Goal: Task Accomplishment & Management: Complete application form

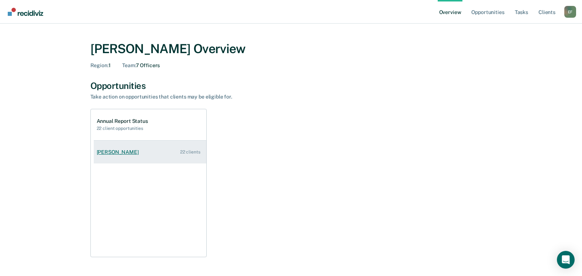
click at [111, 152] on div "[PERSON_NAME]" at bounding box center [119, 152] width 45 height 6
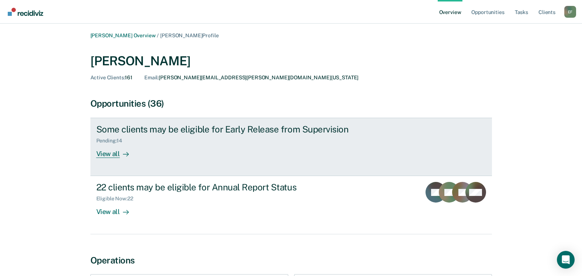
click at [116, 155] on div "View all" at bounding box center [116, 151] width 41 height 14
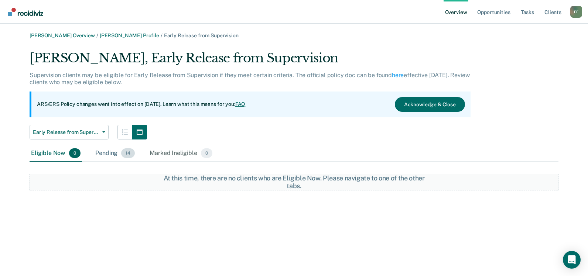
click at [110, 154] on div "Pending 14" at bounding box center [115, 153] width 42 height 16
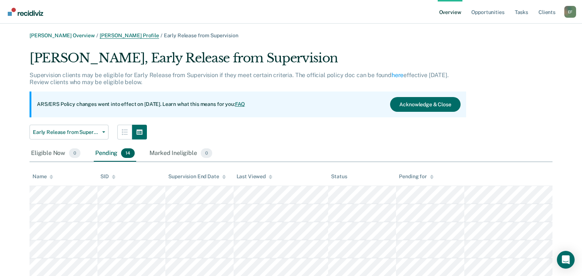
click at [121, 37] on link "Margaret Bustamante Profile" at bounding box center [129, 35] width 59 height 6
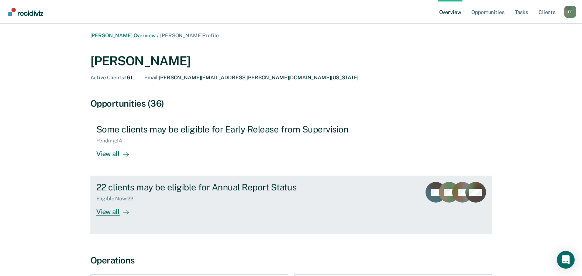
click at [116, 214] on div "View all" at bounding box center [116, 209] width 41 height 14
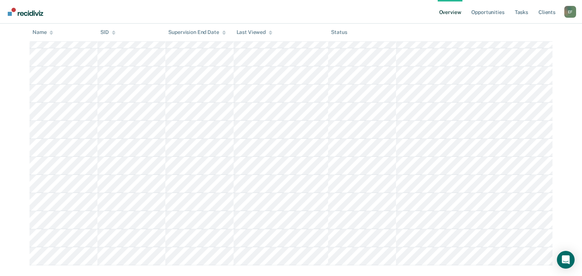
scroll to position [331, 0]
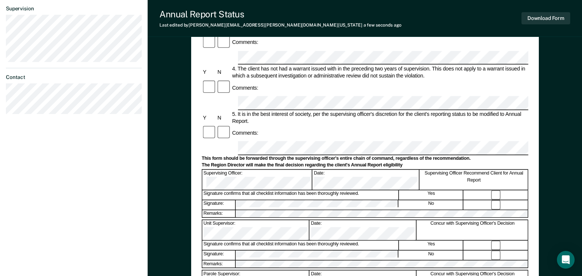
scroll to position [221, 0]
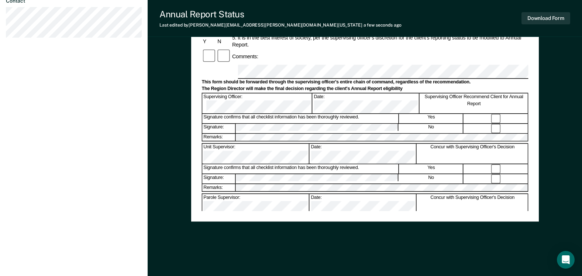
scroll to position [296, 0]
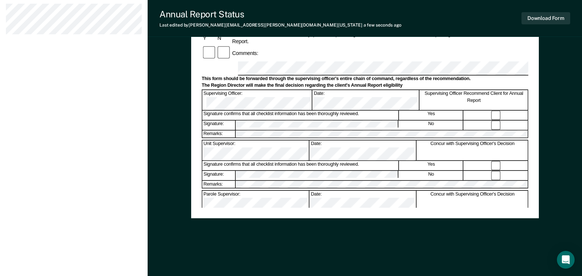
copy div "323D"
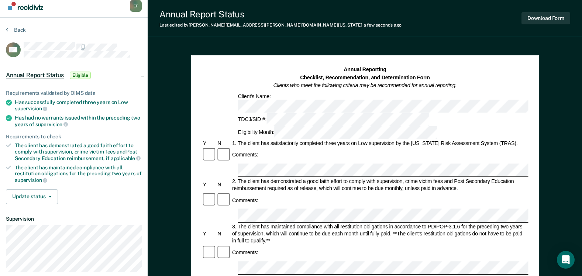
scroll to position [0, 0]
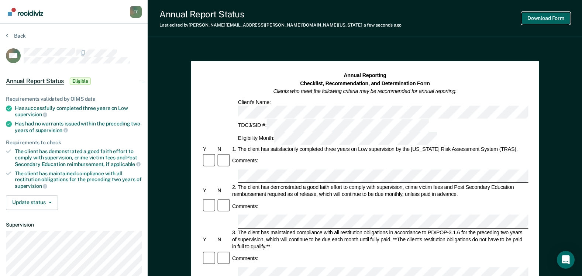
click at [535, 16] on button "Download Form" at bounding box center [545, 18] width 49 height 12
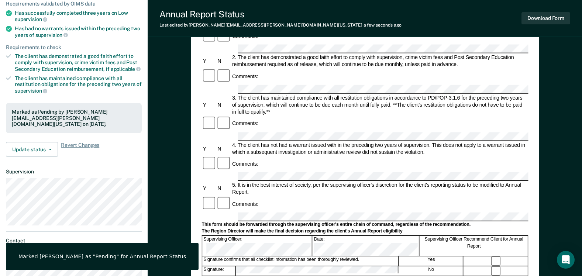
scroll to position [111, 0]
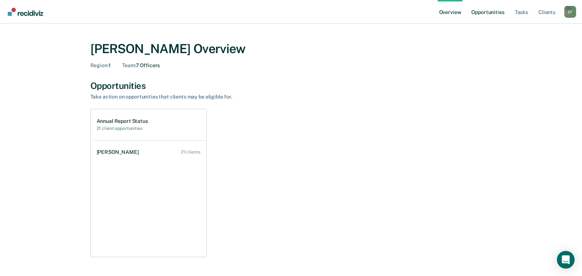
click at [497, 11] on link "Opportunities" at bounding box center [488, 12] width 36 height 24
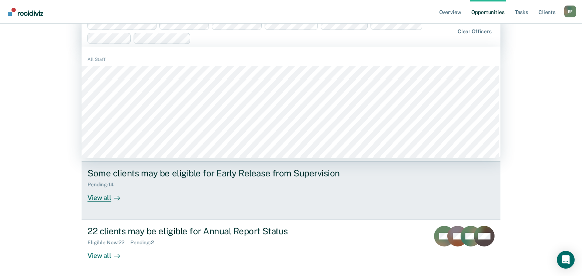
scroll to position [37, 0]
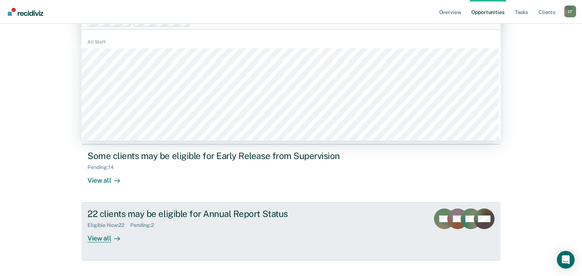
click at [108, 238] on div "View all" at bounding box center [107, 235] width 41 height 14
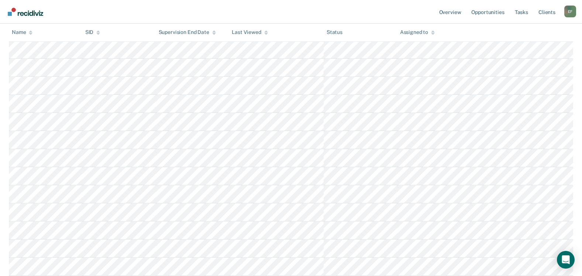
scroll to position [302, 0]
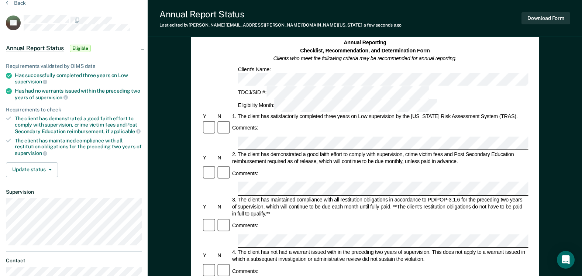
scroll to position [74, 0]
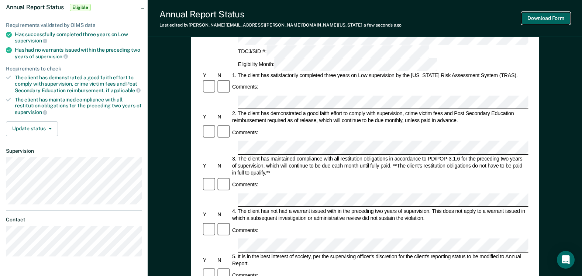
click at [538, 21] on button "Download Form" at bounding box center [545, 18] width 49 height 12
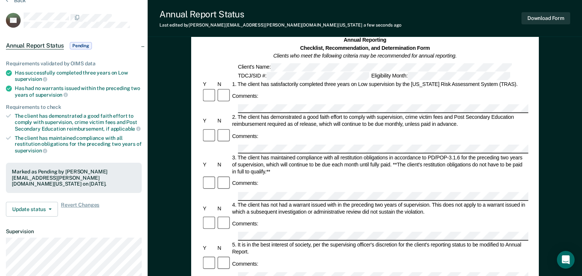
scroll to position [0, 0]
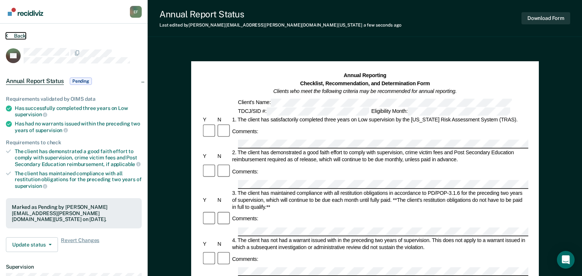
click at [20, 36] on button "Back" at bounding box center [16, 35] width 20 height 7
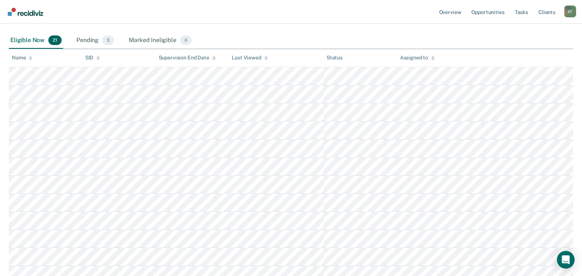
scroll to position [136, 0]
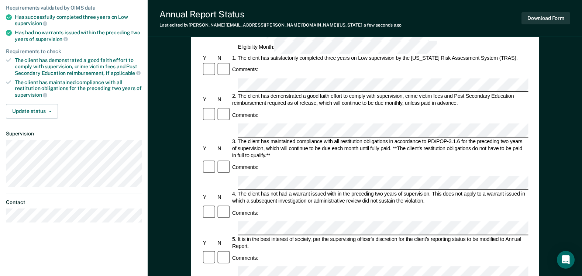
scroll to position [111, 0]
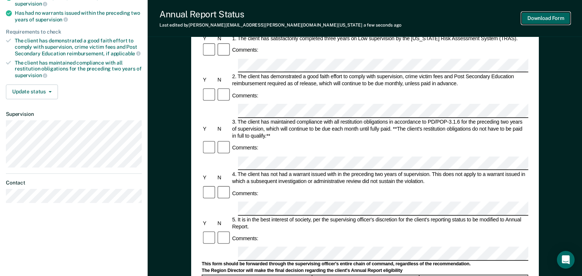
click at [537, 17] on button "Download Form" at bounding box center [545, 18] width 49 height 12
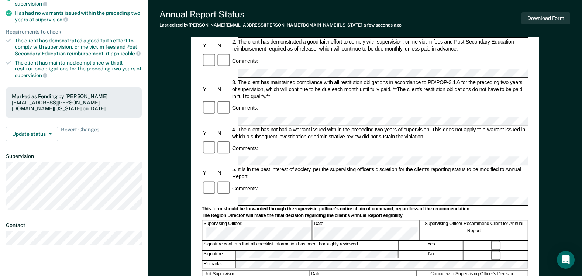
scroll to position [0, 0]
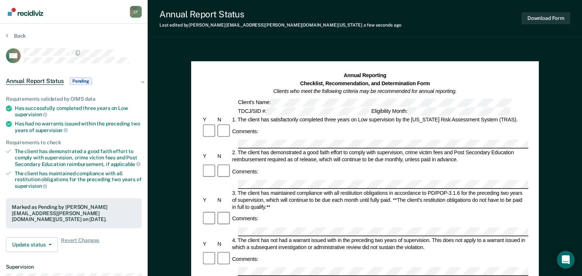
click at [17, 39] on div "Back" at bounding box center [74, 40] width 136 height 16
click at [17, 35] on button "Back" at bounding box center [16, 35] width 20 height 7
